Goal: Information Seeking & Learning: Learn about a topic

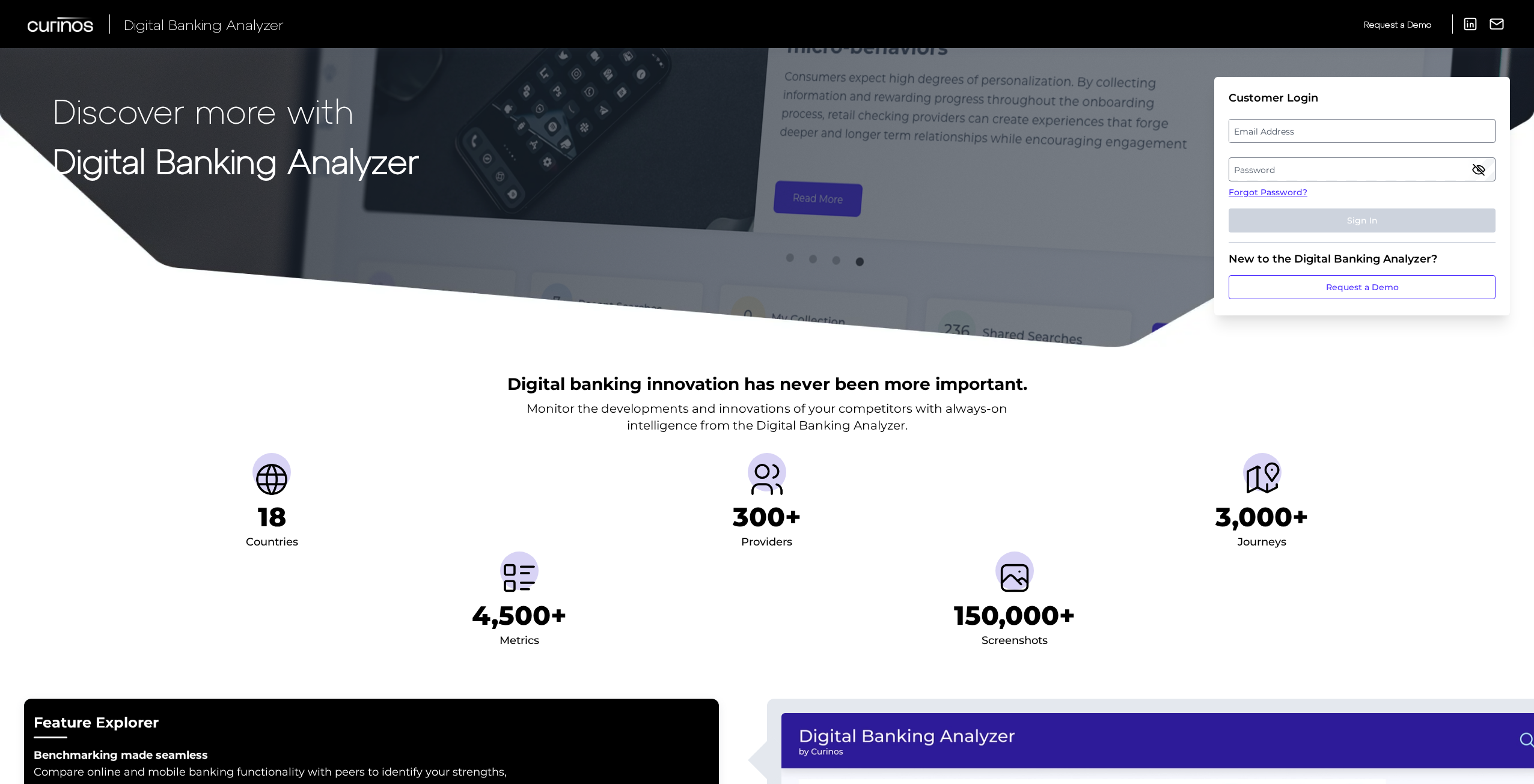
click at [1328, 139] on label "Email Address" at bounding box center [1362, 131] width 265 height 21
click at [1328, 139] on input "email" at bounding box center [1362, 131] width 267 height 24
click at [1268, 131] on label "Email Address" at bounding box center [1362, 131] width 265 height 21
click at [1268, 131] on input "email" at bounding box center [1362, 131] width 267 height 24
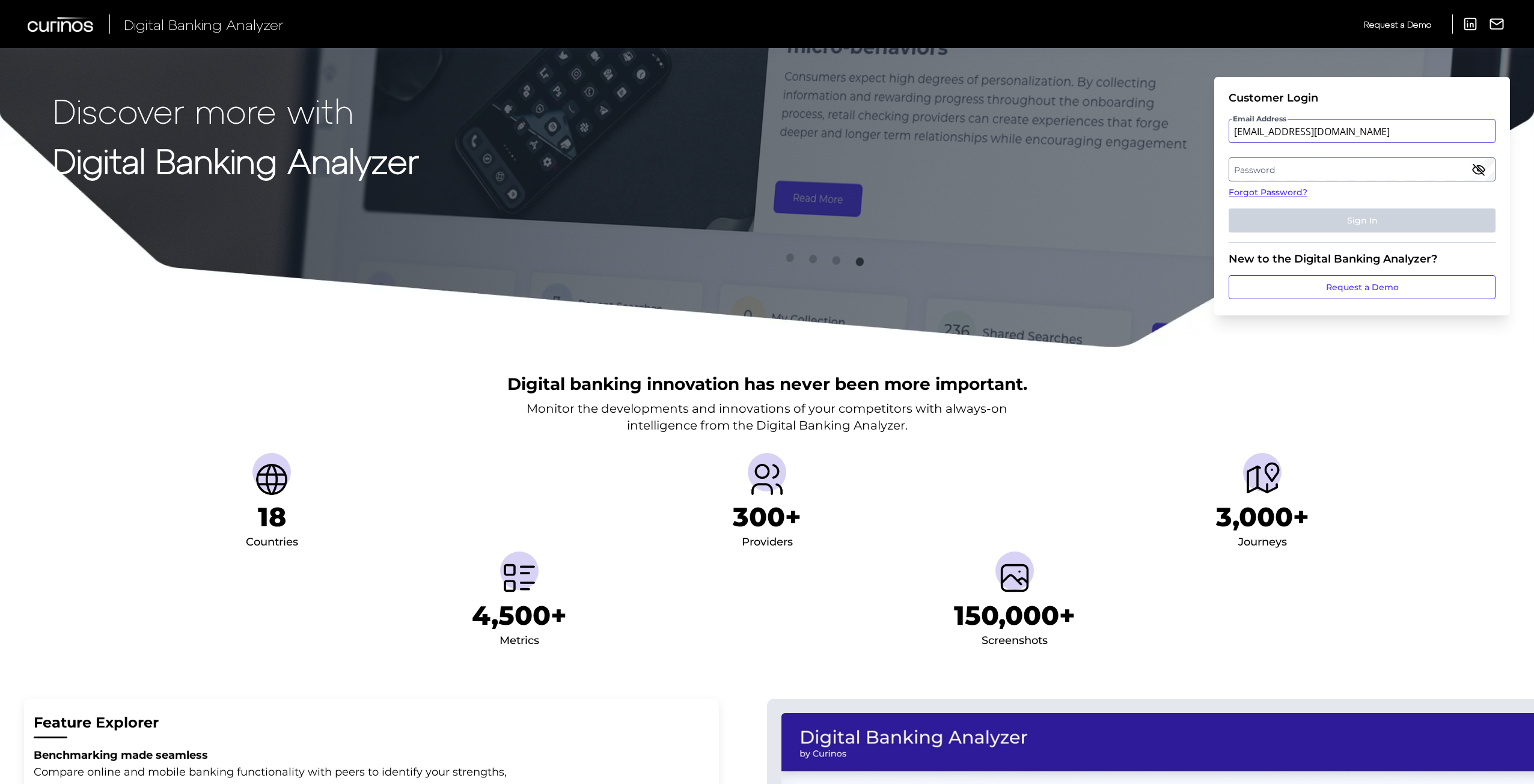
type input "rik.dromantas@curinos.com"
click at [1265, 163] on label "Password" at bounding box center [1362, 169] width 265 height 21
click at [1229, 208] on button "Sign In" at bounding box center [1362, 220] width 267 height 24
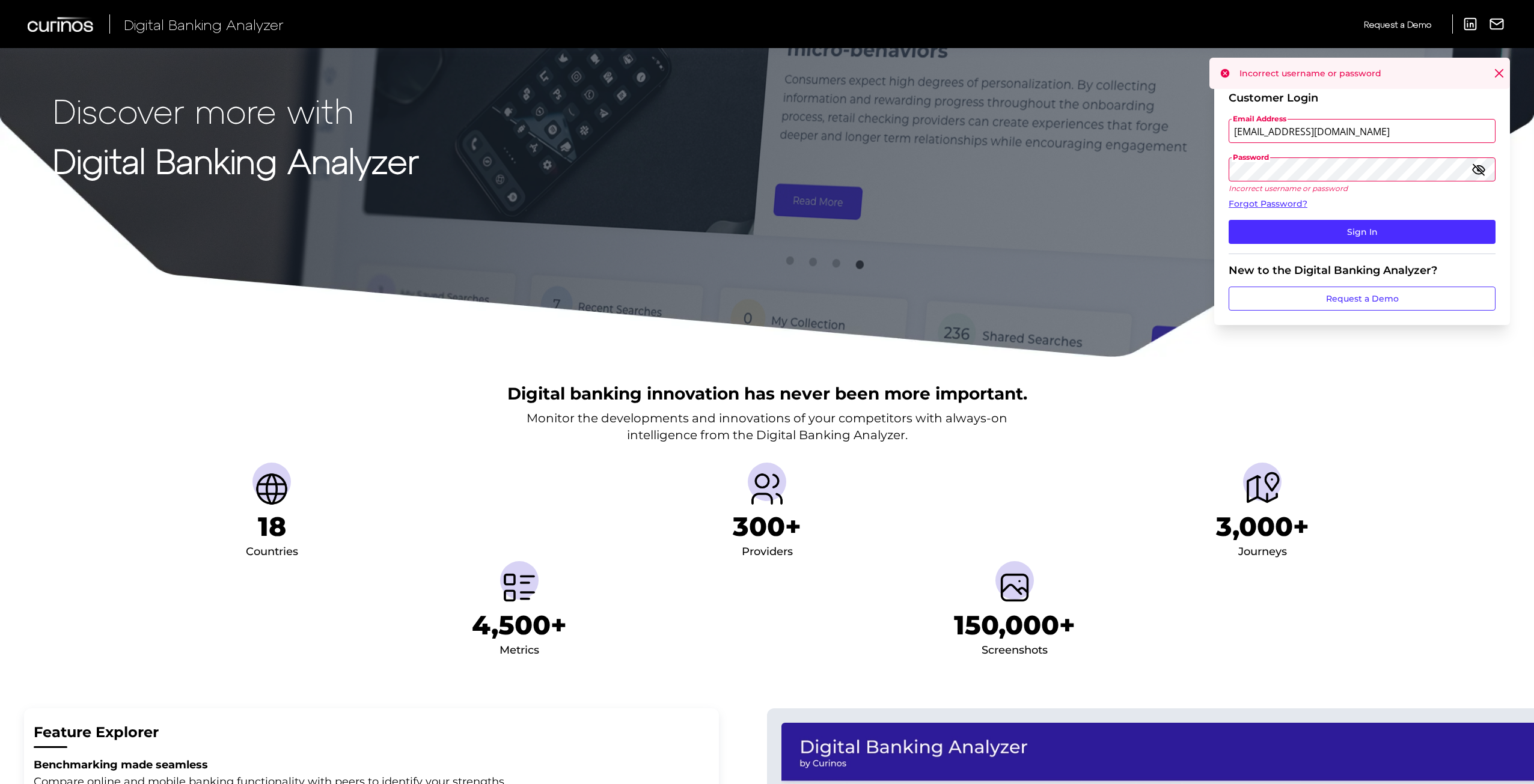
click at [1229, 220] on button "Sign In" at bounding box center [1362, 232] width 267 height 24
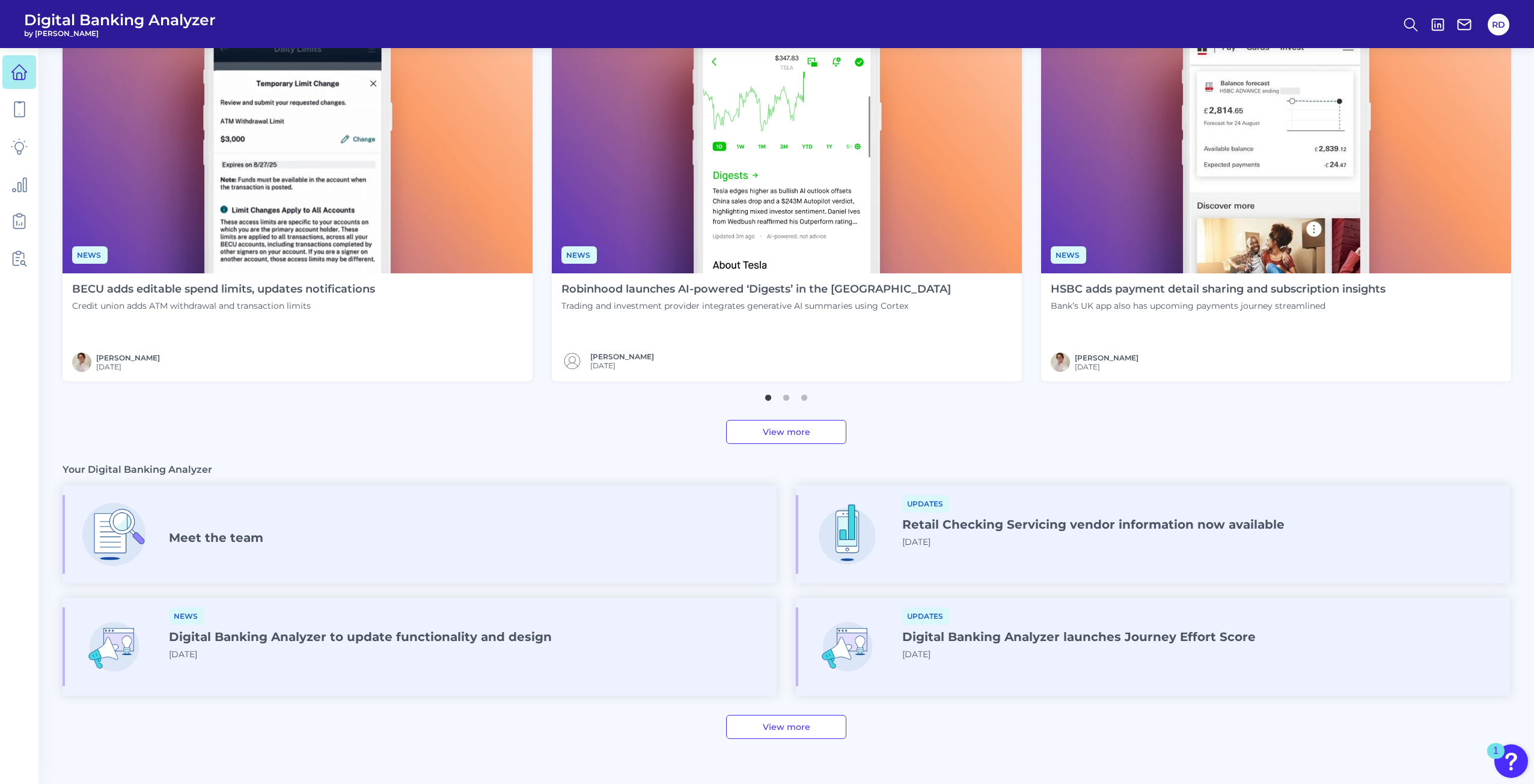
scroll to position [432, 0]
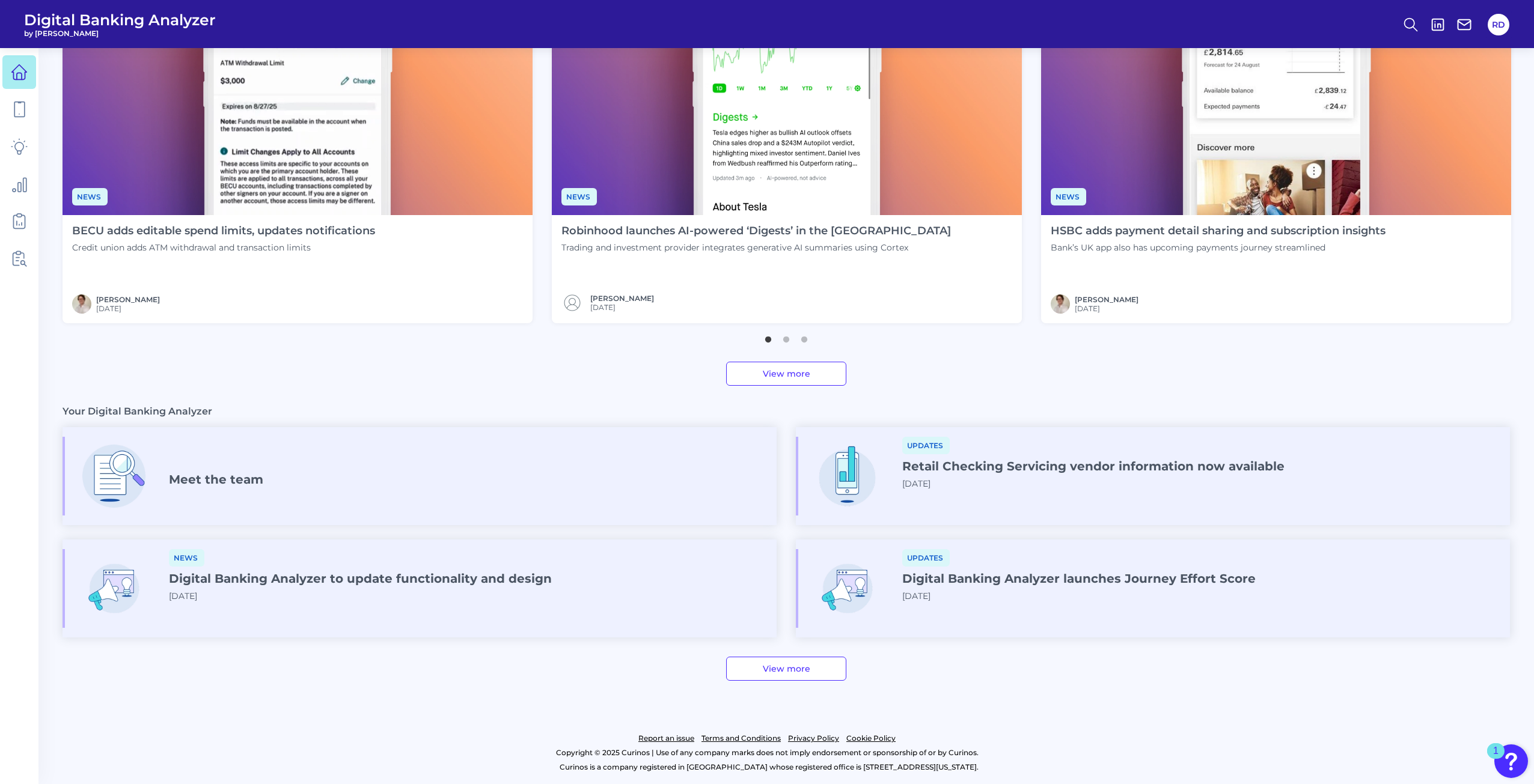
click at [974, 463] on h4 "Retail Checking Servicing vendor information now available" at bounding box center [1093, 466] width 382 height 15
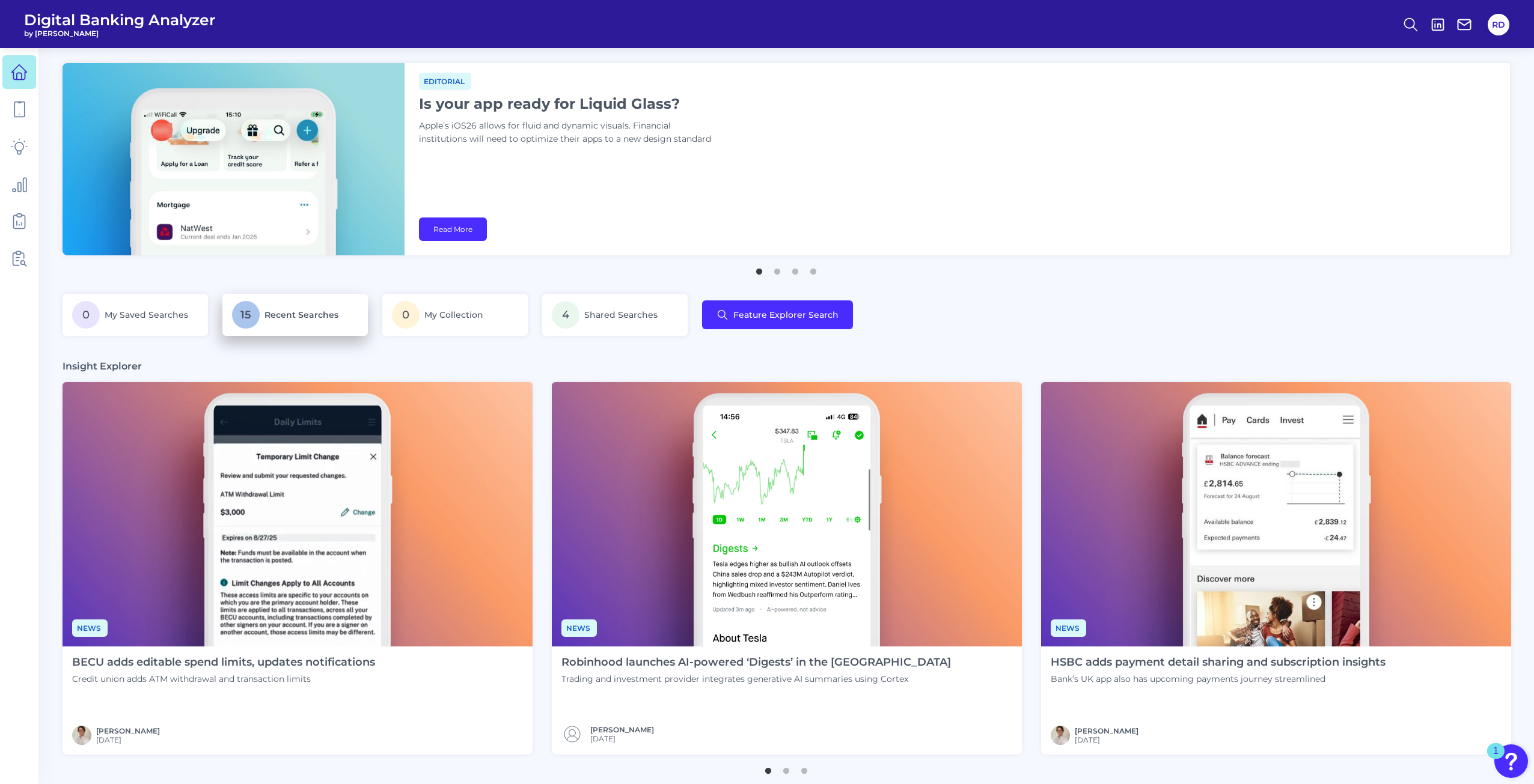
click at [343, 313] on p "15 Recent Searches" at bounding box center [295, 314] width 126 height 28
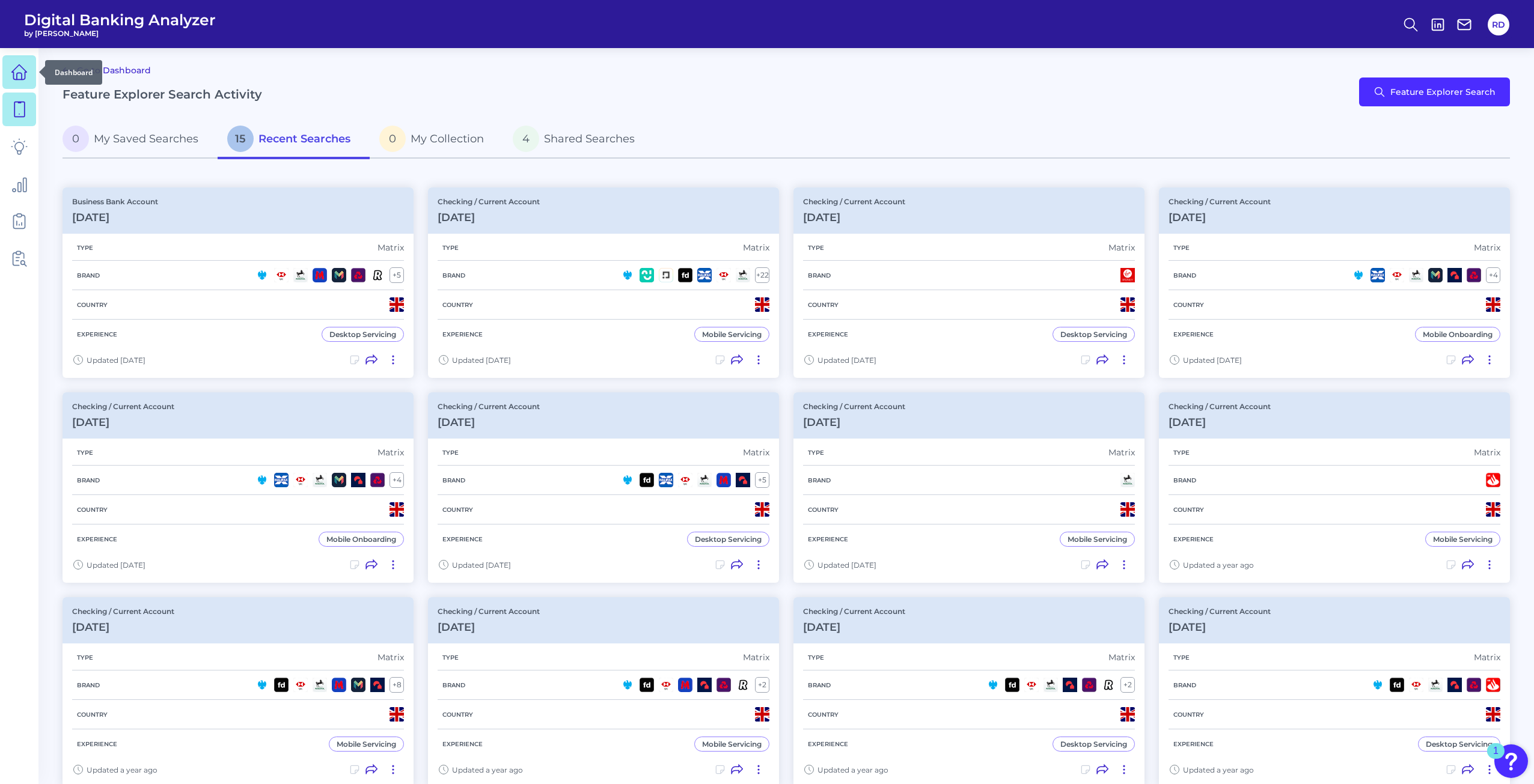
click at [15, 75] on icon at bounding box center [19, 72] width 17 height 17
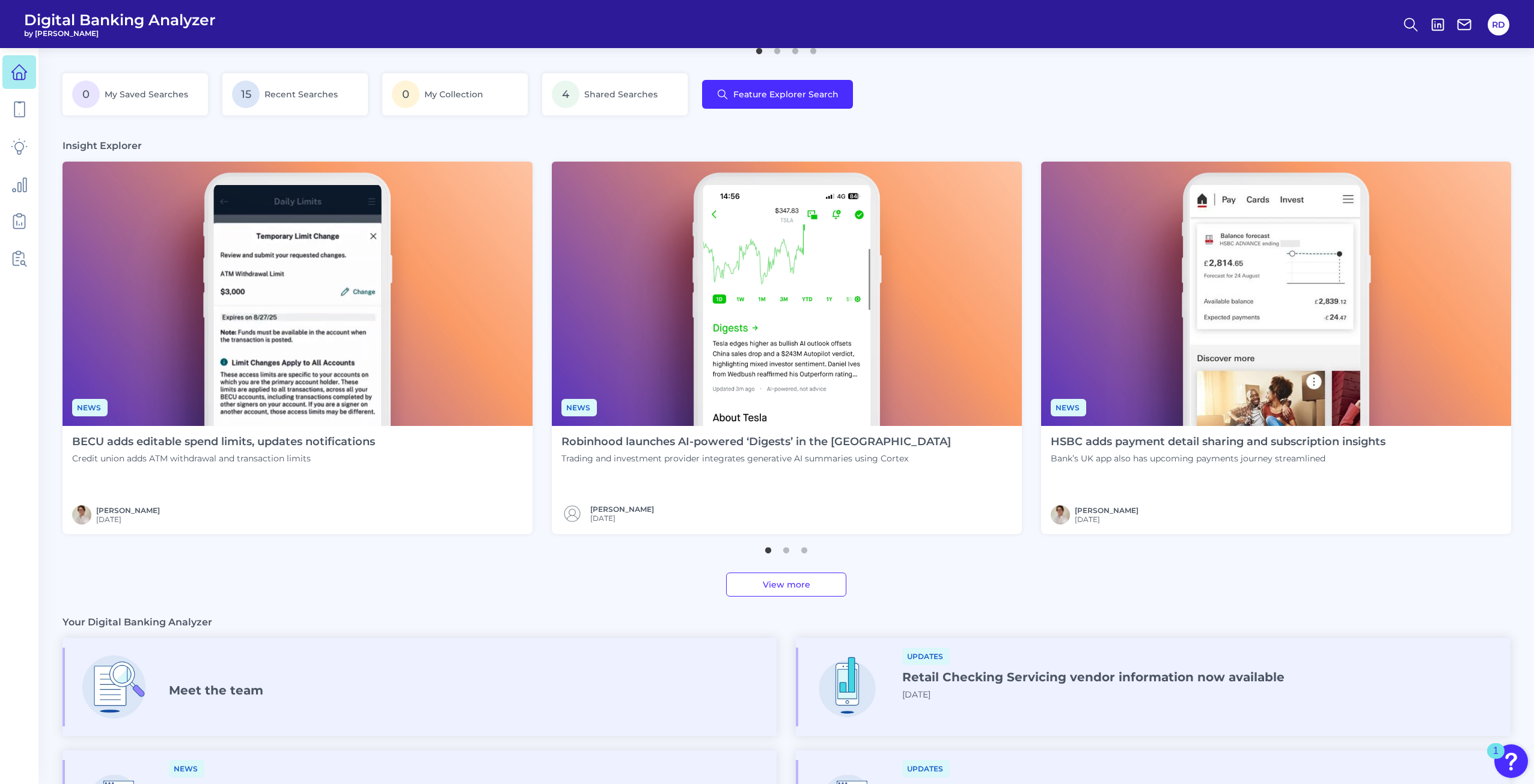
scroll to position [120, 0]
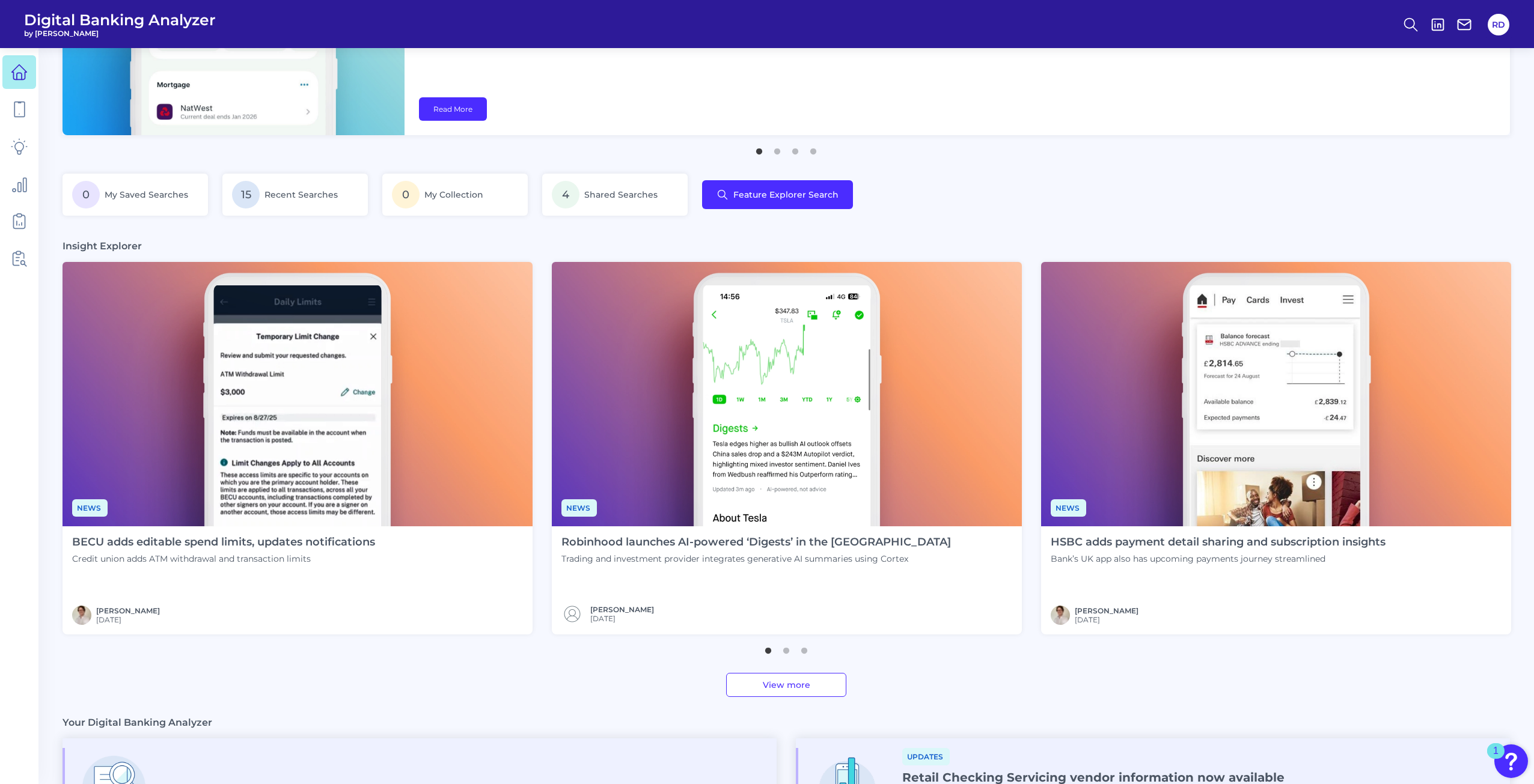
click at [829, 682] on link "View more" at bounding box center [786, 685] width 120 height 24
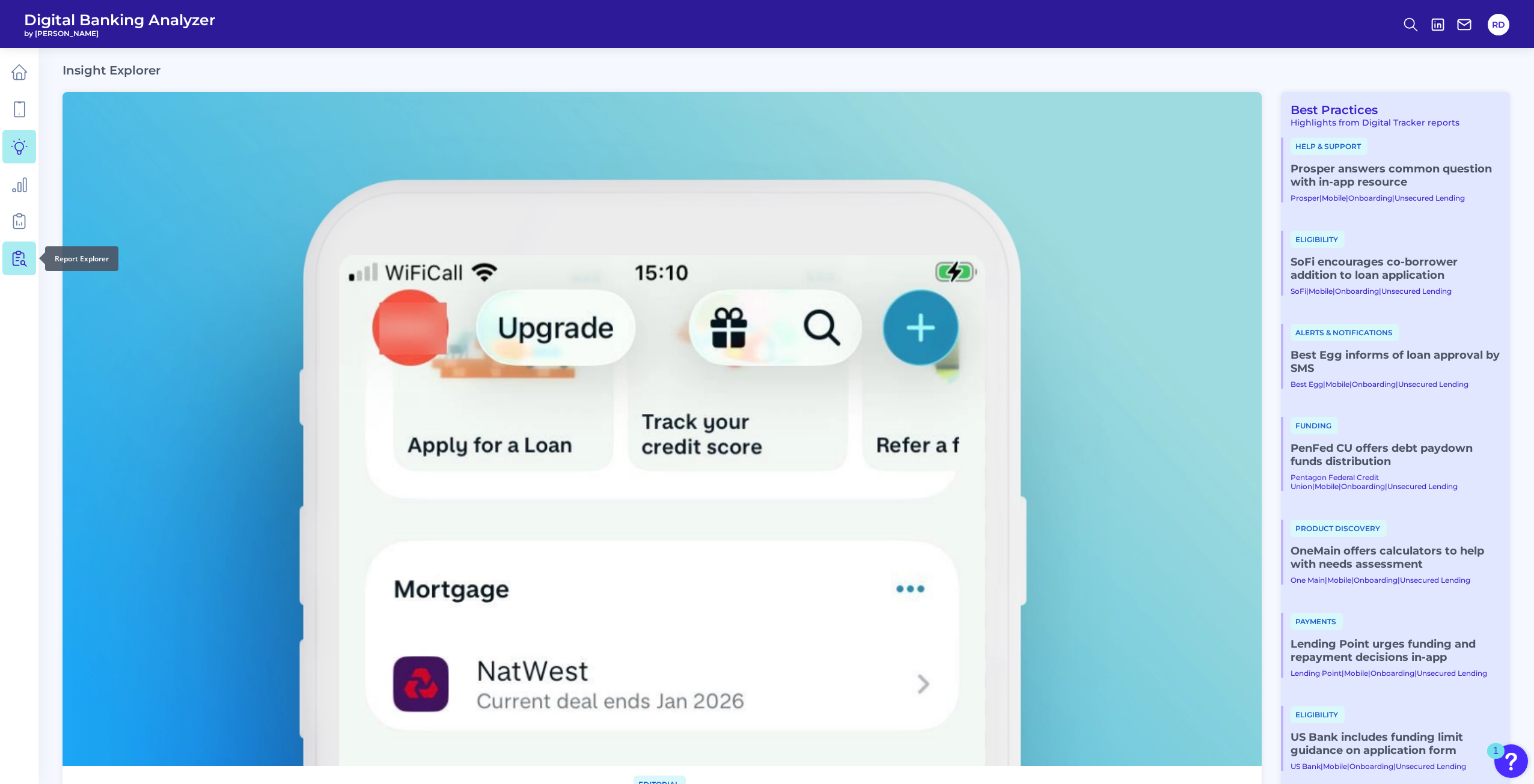
click at [11, 245] on link at bounding box center [19, 258] width 34 height 34
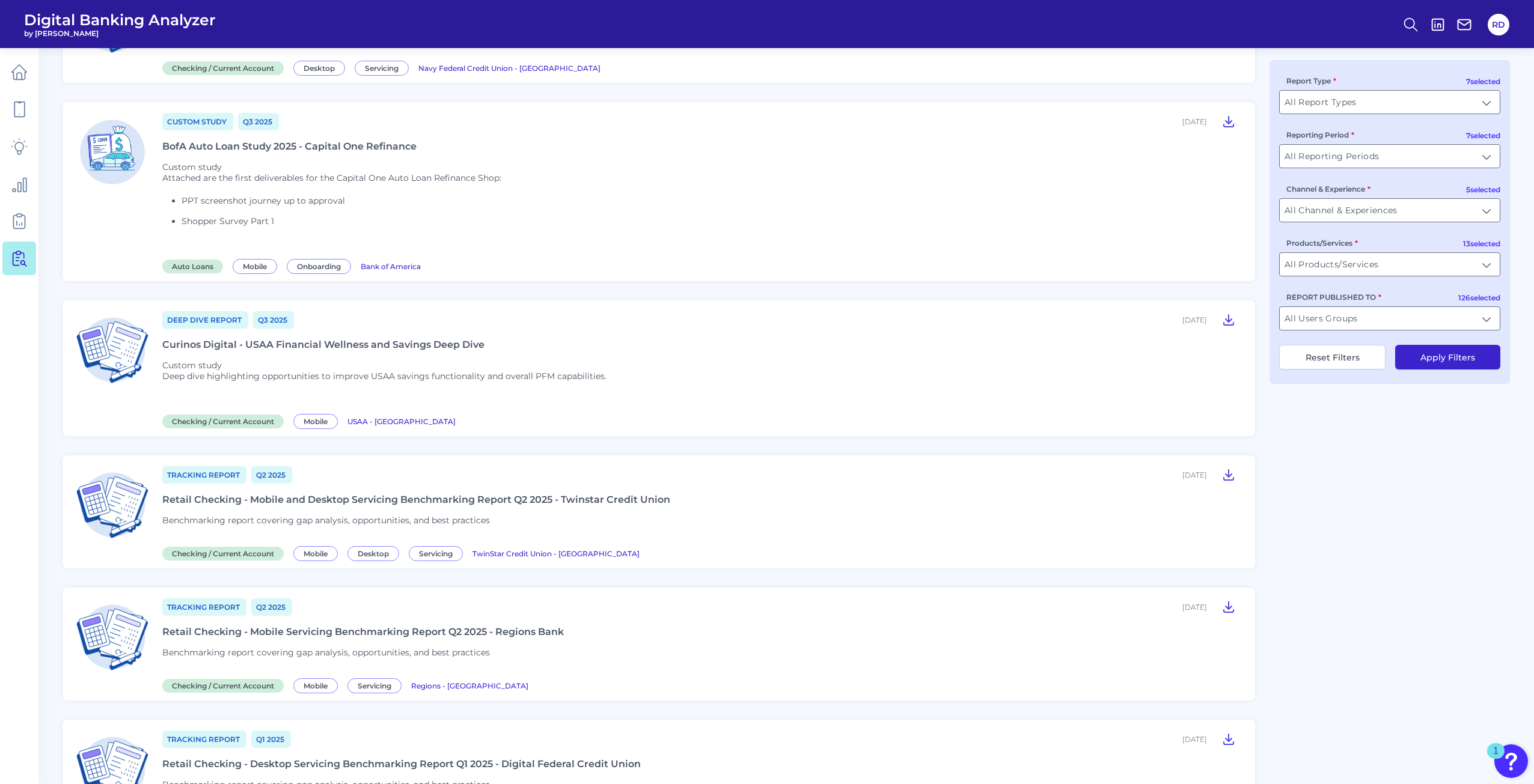
scroll to position [1021, 0]
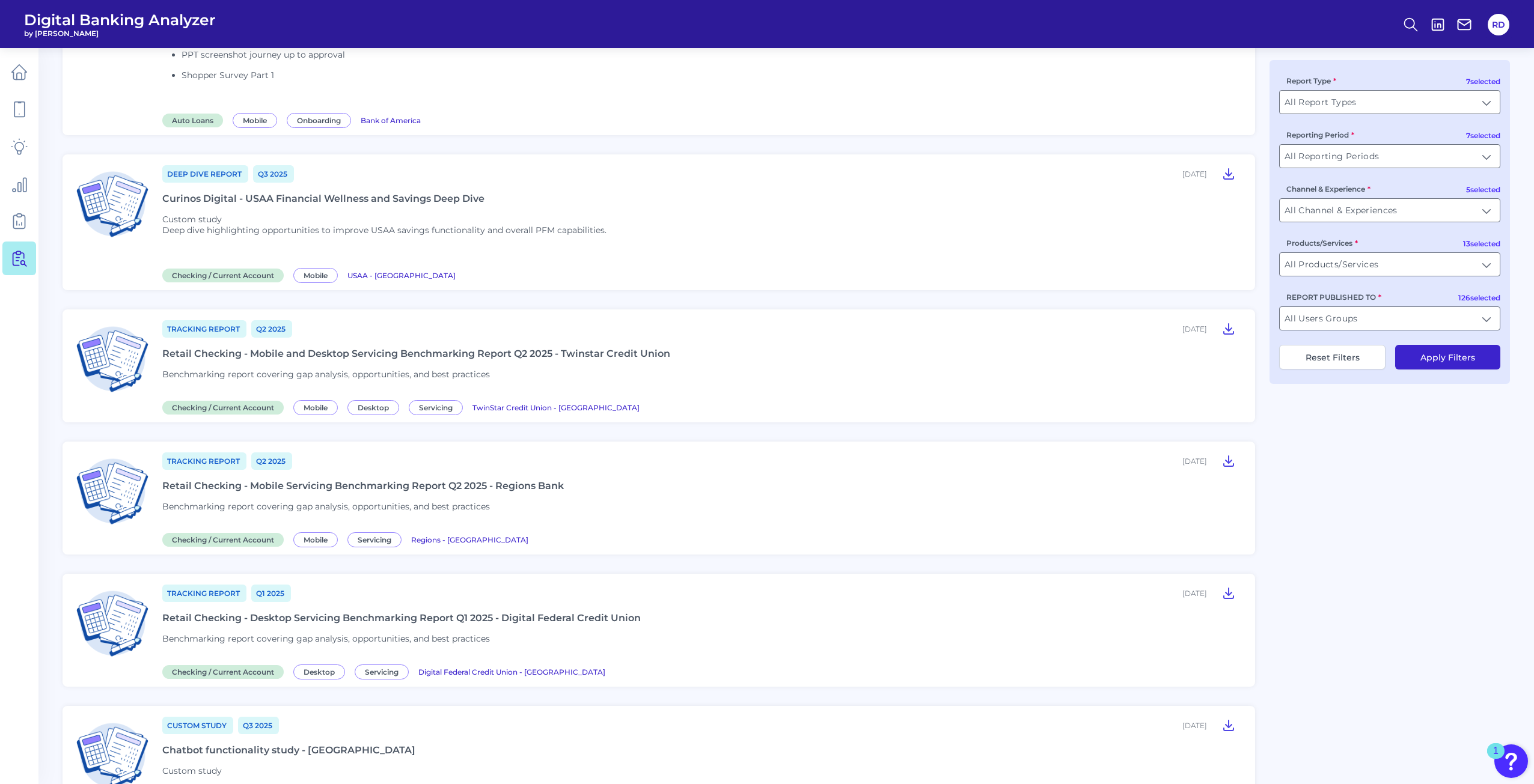
drag, startPoint x: 314, startPoint y: 357, endPoint x: 275, endPoint y: 367, distance: 40.3
click at [275, 367] on div "Tracking Report Q2 2025 September 04, 2025 Retail Checking - Mobile and Desktop…" at bounding box center [702, 365] width 1078 height 94
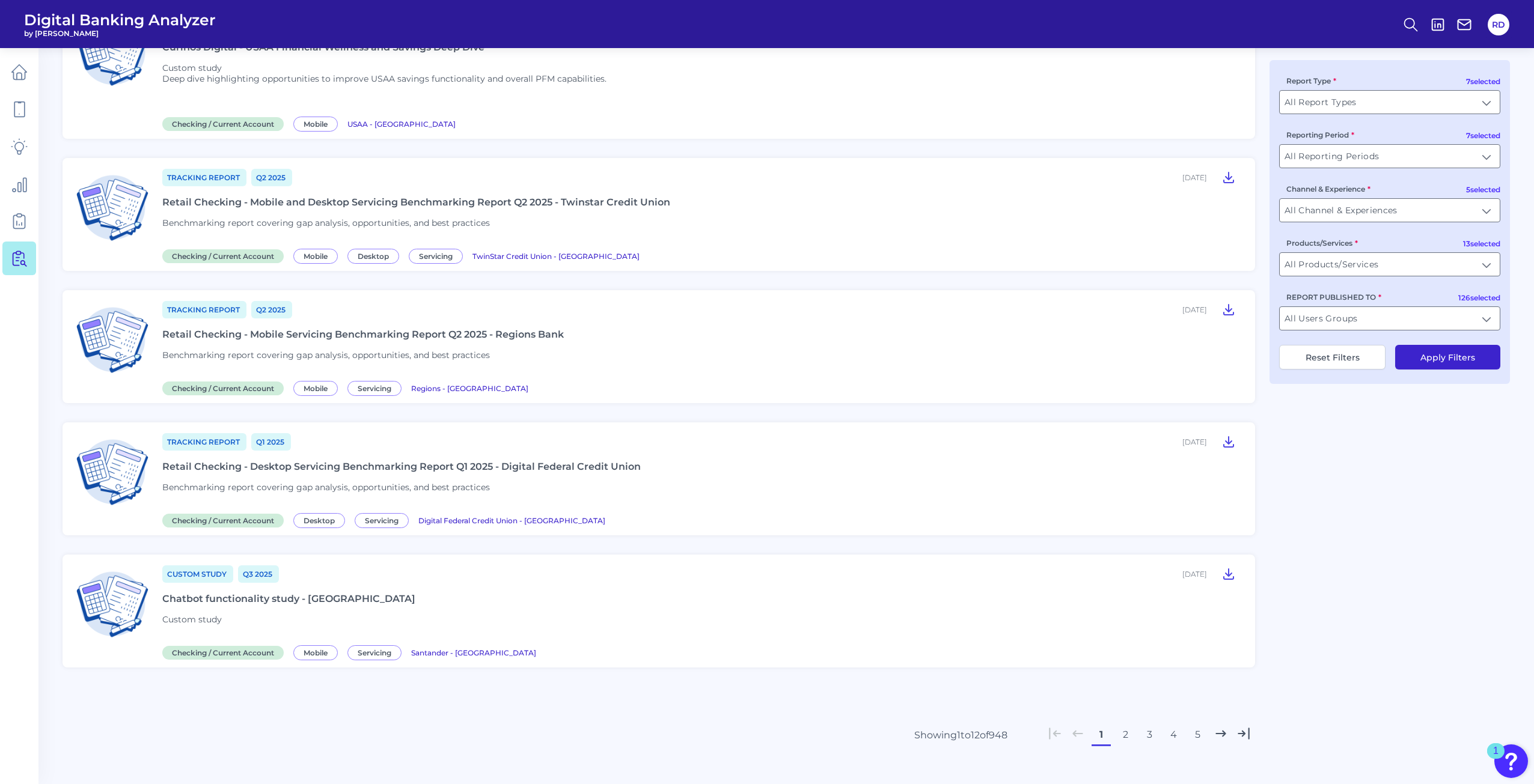
scroll to position [1189, 0]
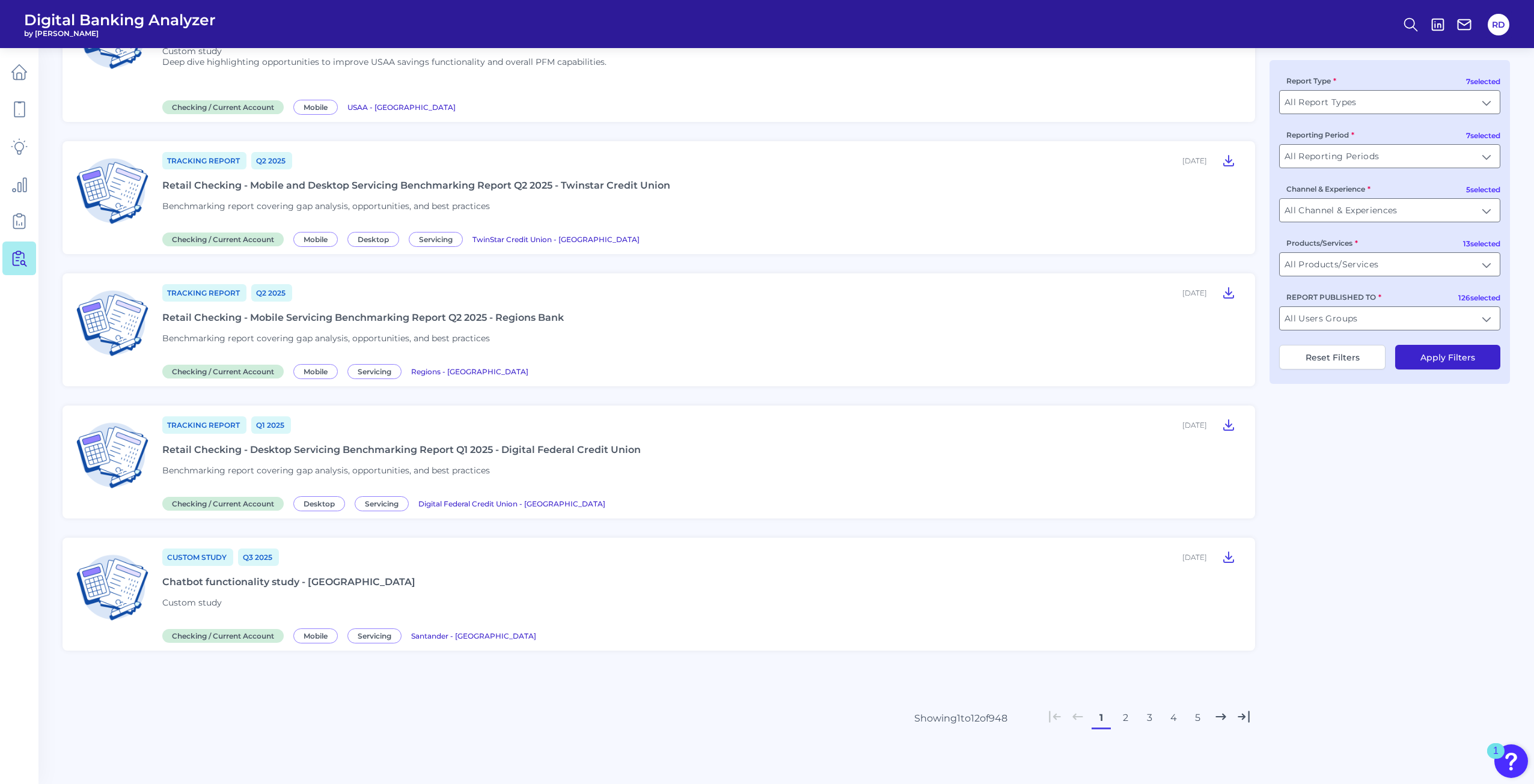
click at [1151, 718] on button "3" at bounding box center [1149, 717] width 19 height 19
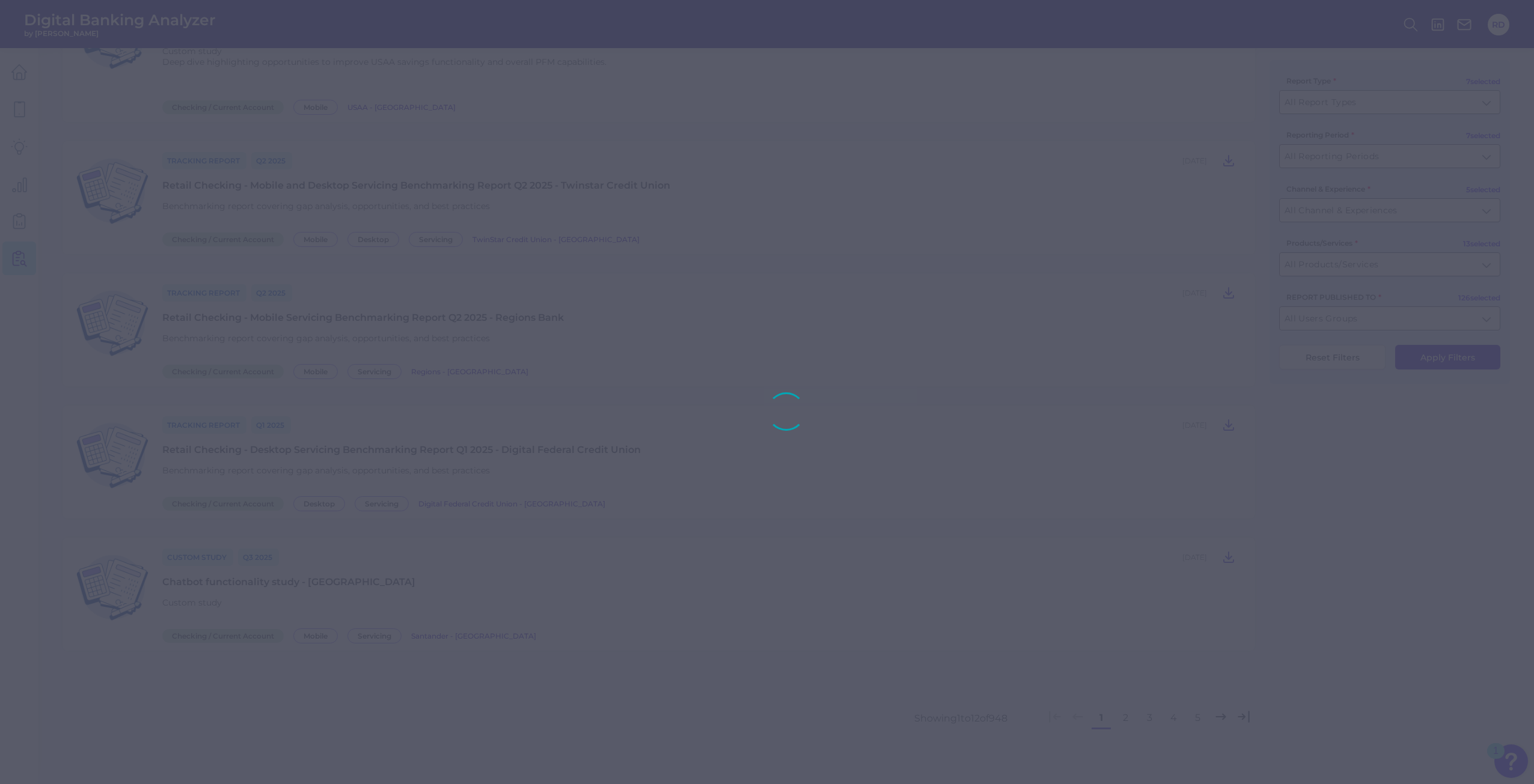
scroll to position [1037, 0]
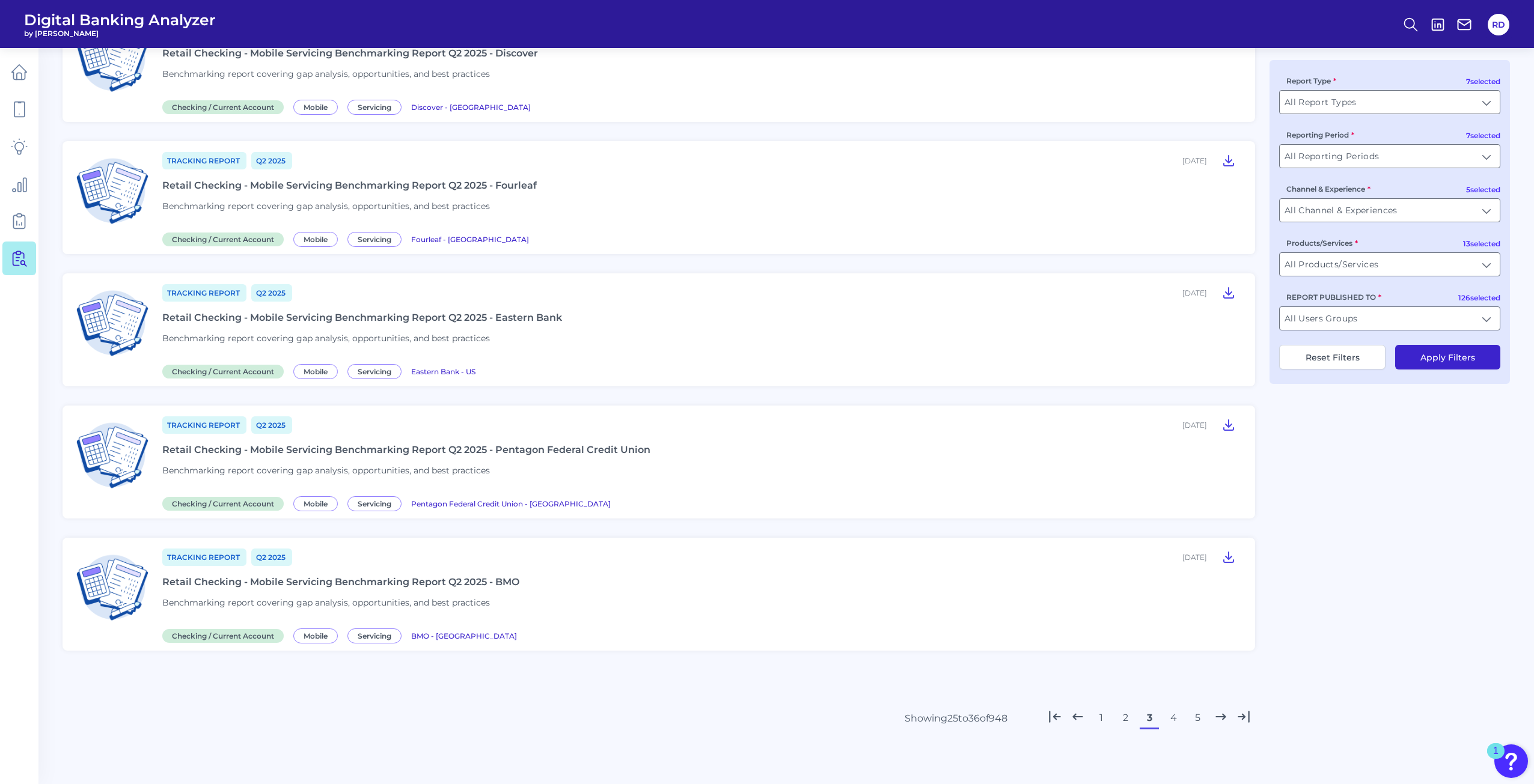
click at [1170, 719] on button "4" at bounding box center [1173, 717] width 19 height 19
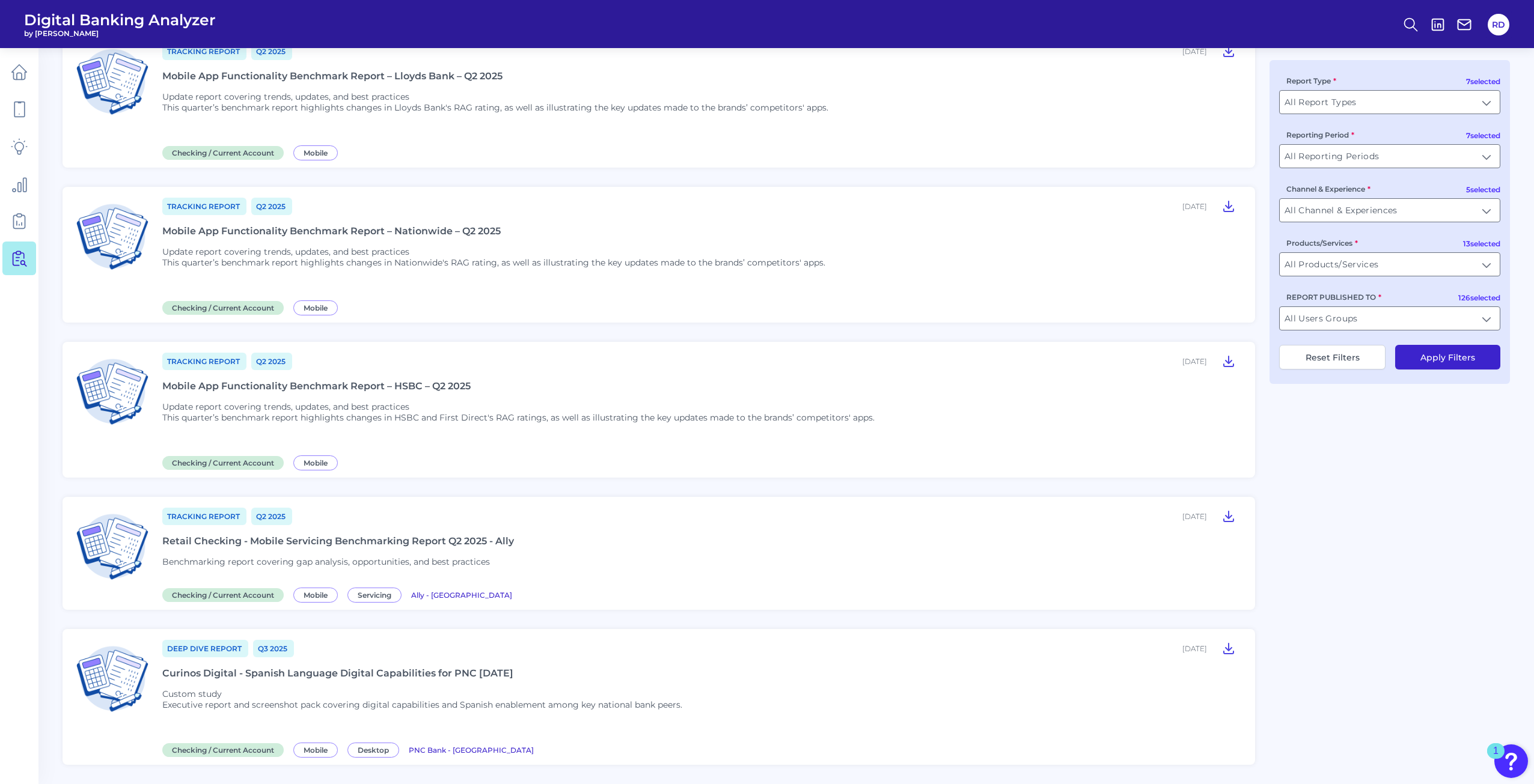
scroll to position [1151, 0]
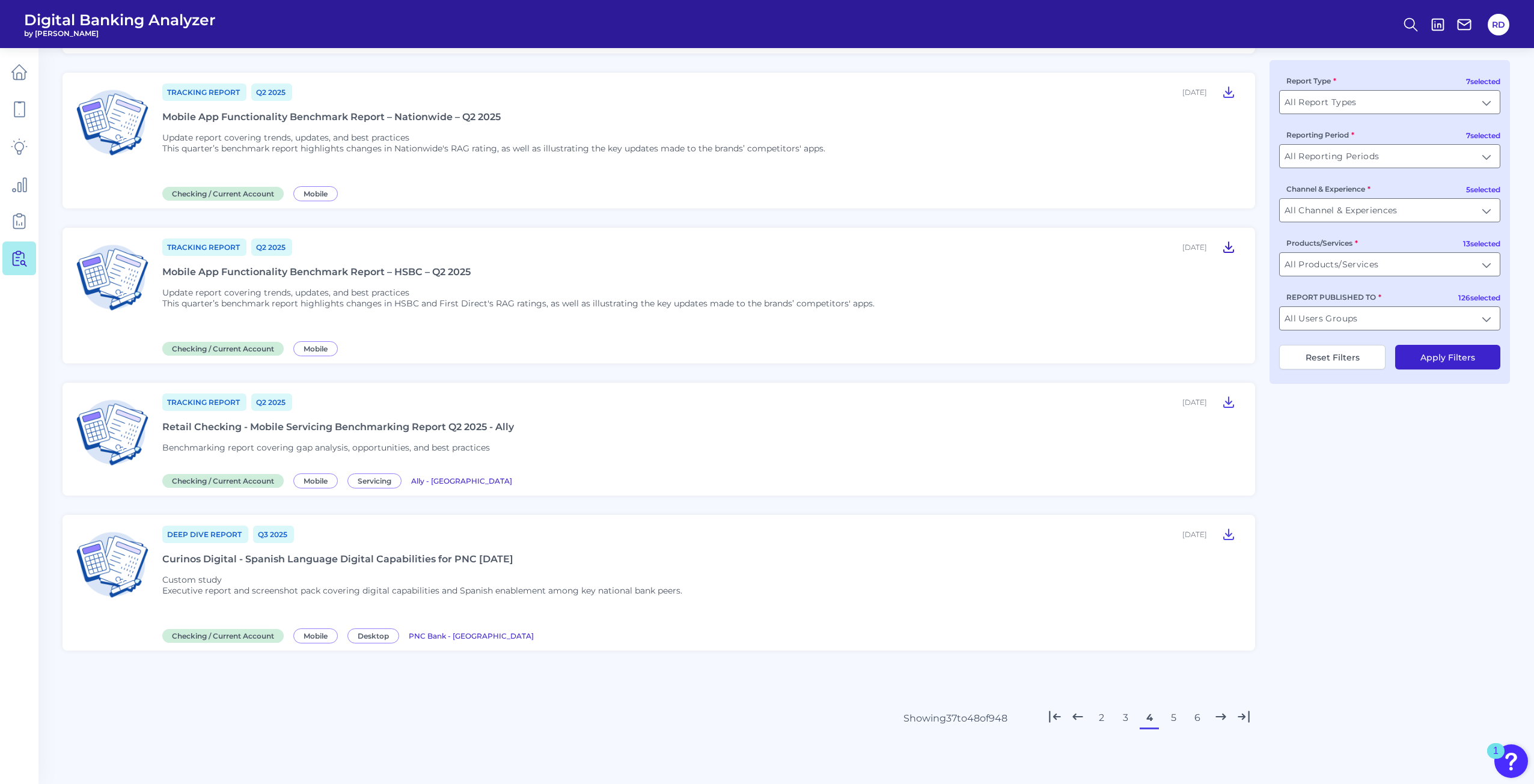
click at [1235, 248] on icon at bounding box center [1229, 247] width 15 height 15
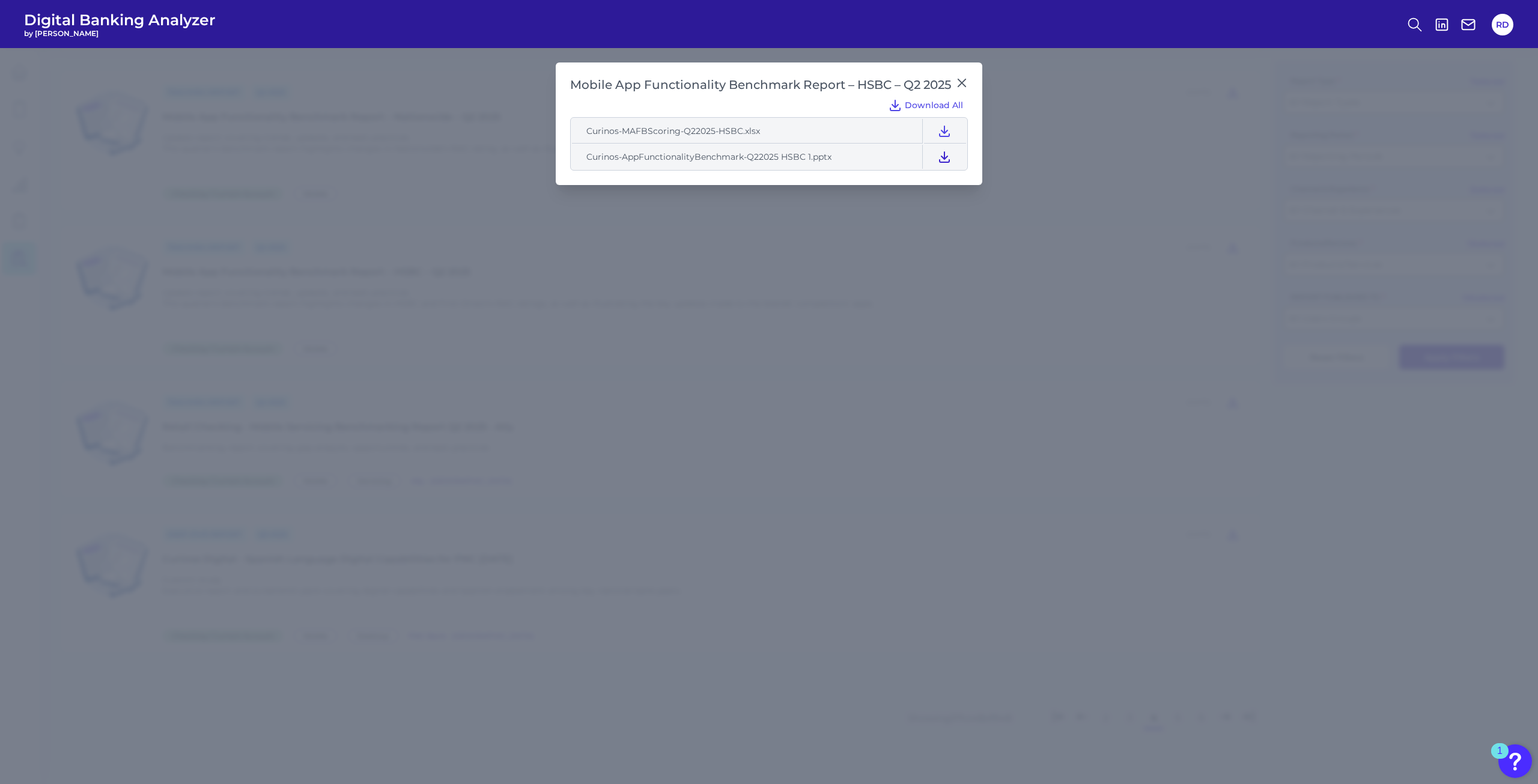
click at [937, 151] on button at bounding box center [944, 156] width 41 height 24
